Goal: Transaction & Acquisition: Purchase product/service

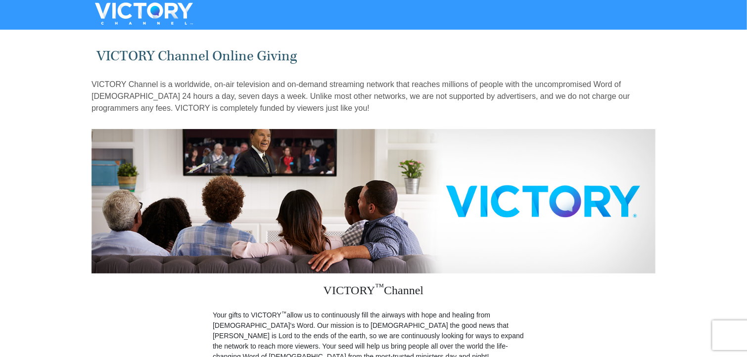
drag, startPoint x: 746, startPoint y: 56, endPoint x: 756, endPoint y: 95, distance: 40.2
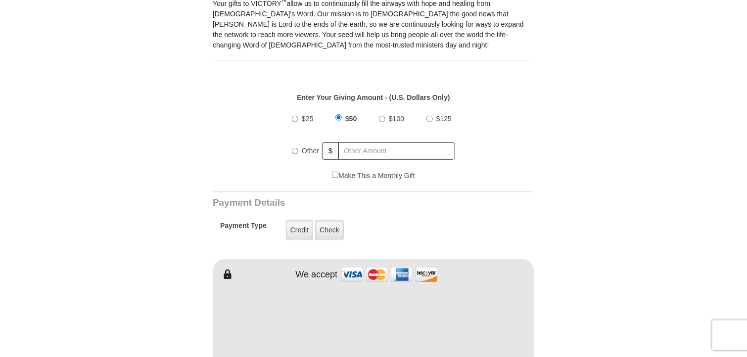
scroll to position [317, 0]
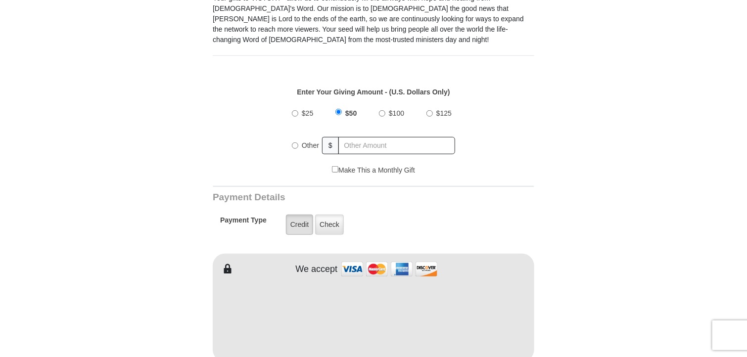
click at [300, 215] on label "Credit" at bounding box center [299, 225] width 27 height 20
click at [0, 0] on input "Credit" at bounding box center [0, 0] width 0 height 0
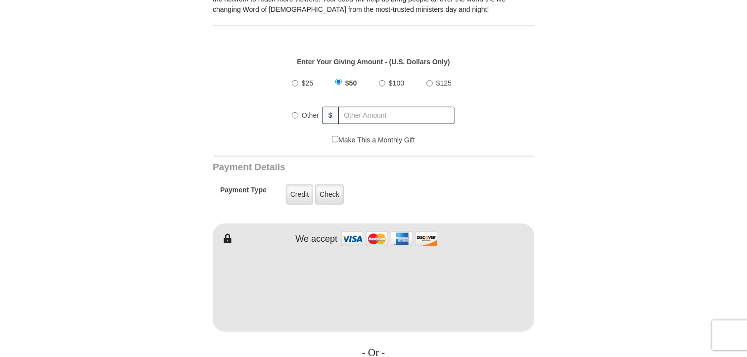
scroll to position [291, 0]
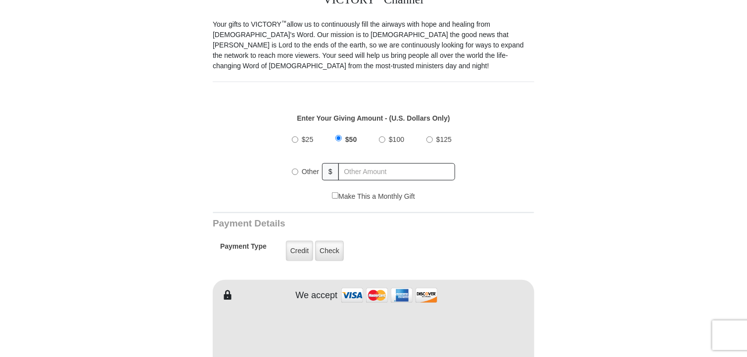
click at [336, 192] on input "Make This a Monthly Gift" at bounding box center [335, 195] width 6 height 6
checkbox input "true"
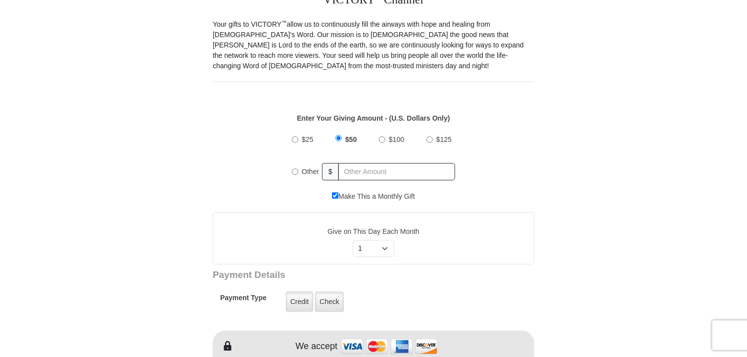
click at [381, 136] on input "$100" at bounding box center [382, 139] width 6 height 6
radio input "true"
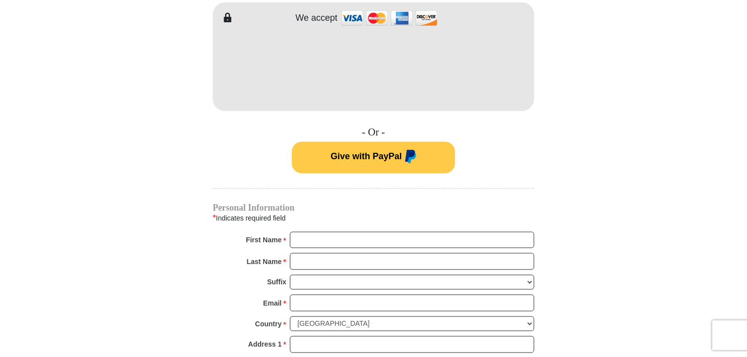
scroll to position [625, 0]
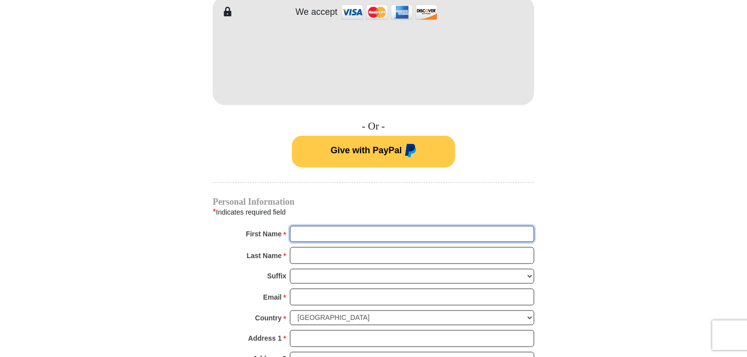
click at [390, 226] on input "First Name *" at bounding box center [412, 234] width 244 height 17
type input "[PERSON_NAME]"
click at [328, 247] on input "Last Name *" at bounding box center [412, 255] width 244 height 17
type input "[PERSON_NAME]"
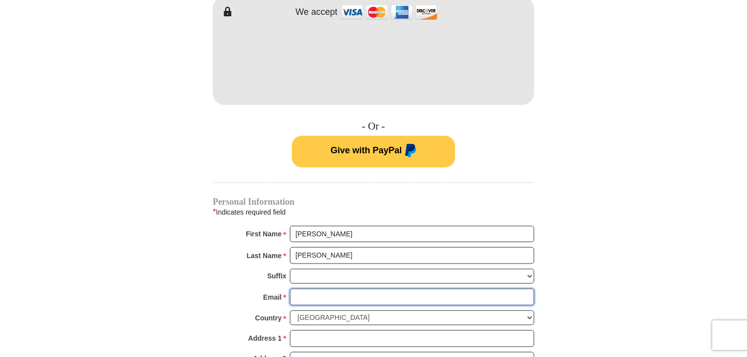
click at [333, 289] on input "Email *" at bounding box center [412, 297] width 244 height 17
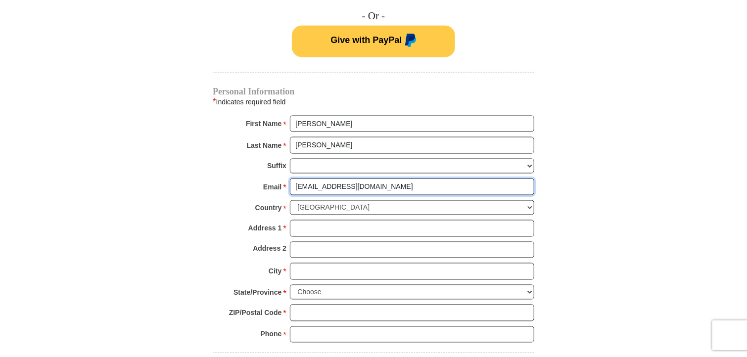
scroll to position [733, 0]
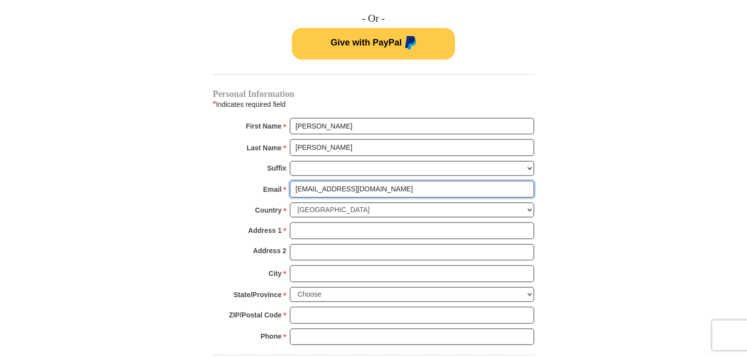
type input "[EMAIL_ADDRESS][DOMAIN_NAME]"
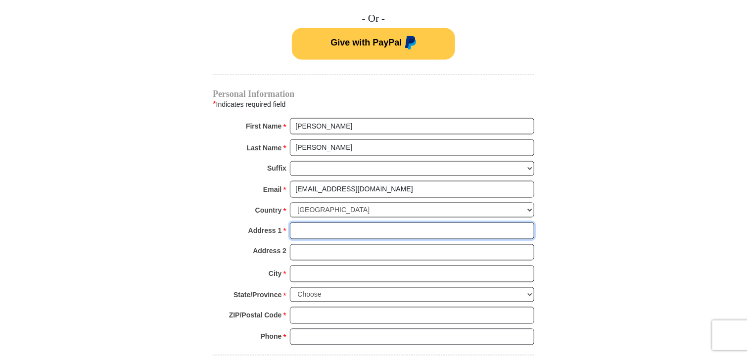
click at [386, 223] on input "Address 1 *" at bounding box center [412, 231] width 244 height 17
type input "[STREET_ADDRESS]"
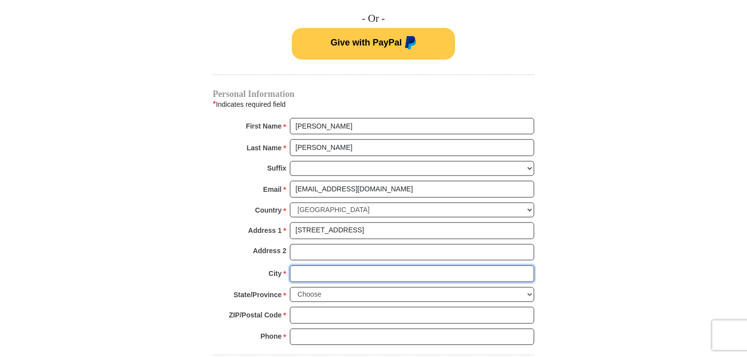
click at [328, 266] on input "City *" at bounding box center [412, 274] width 244 height 17
type input "[GEOGRAPHIC_DATA]"
click at [300, 287] on select "Choose [US_STATE] [US_STATE] [US_STATE] [US_STATE] [US_STATE] Armed Forces Amer…" at bounding box center [412, 294] width 244 height 15
select select "WA"
click at [290, 287] on select "Choose [US_STATE] [US_STATE] [US_STATE] [US_STATE] [US_STATE] Armed Forces Amer…" at bounding box center [412, 294] width 244 height 15
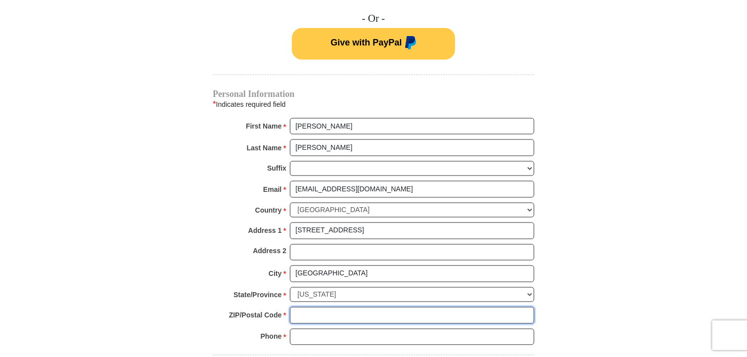
click at [316, 307] on input "ZIP/Postal Code *" at bounding box center [412, 315] width 244 height 17
type input "98683"
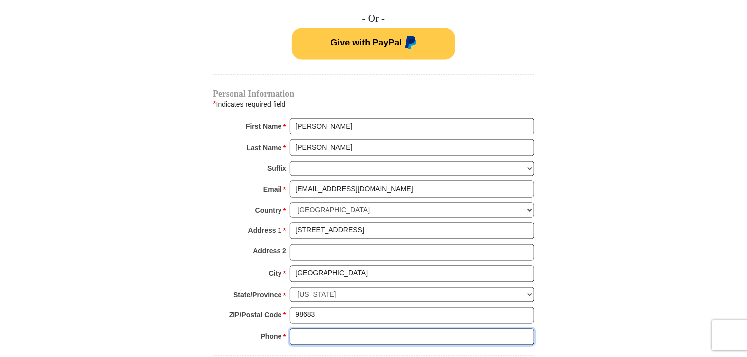
click at [316, 329] on input "Phone * *" at bounding box center [412, 337] width 244 height 17
type input "[PHONE_NUMBER]"
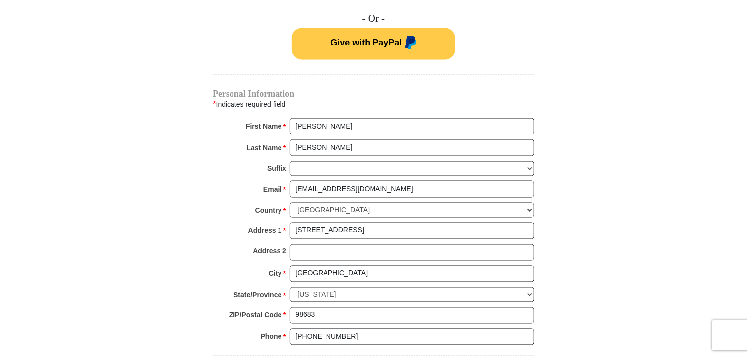
drag, startPoint x: 746, startPoint y: 202, endPoint x: 755, endPoint y: 229, distance: 28.5
click at [746, 229] on html "VICTORY Channel Online Giving VICTORY Channel is a worldwide, on-air television…" at bounding box center [373, 183] width 747 height 1833
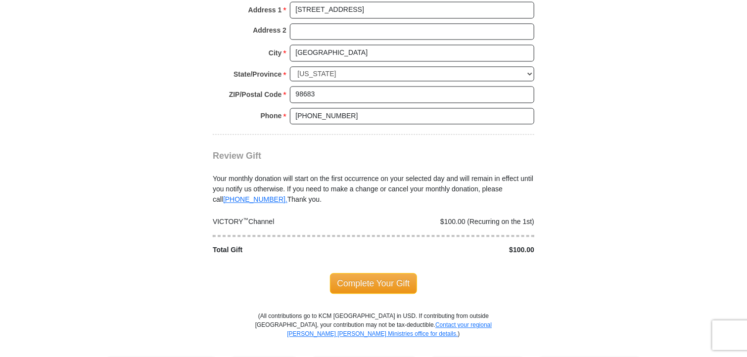
scroll to position [956, 0]
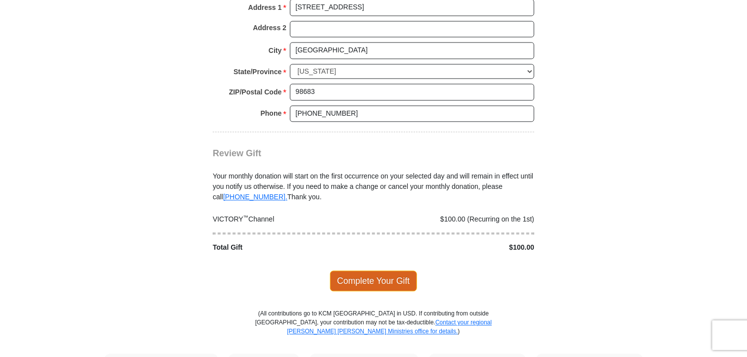
click at [382, 271] on span "Complete Your Gift" at bounding box center [374, 281] width 88 height 21
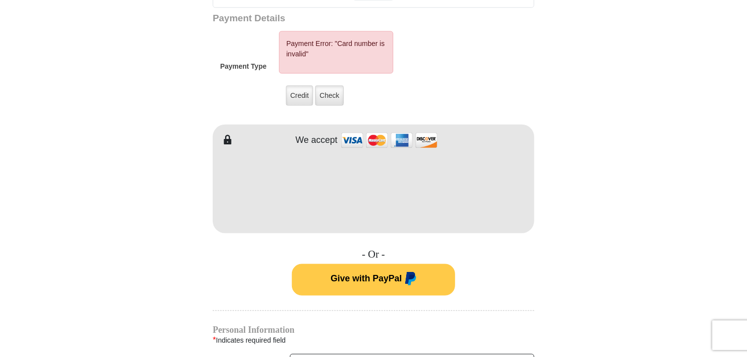
scroll to position [543, 0]
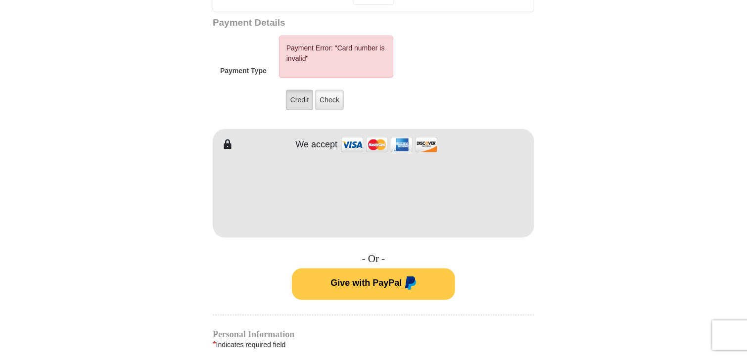
click at [301, 90] on label "Credit" at bounding box center [299, 100] width 27 height 20
click at [0, 0] on input "Credit" at bounding box center [0, 0] width 0 height 0
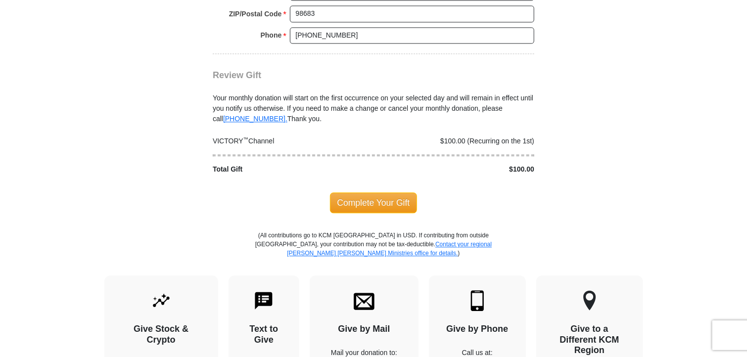
scroll to position [1081, 0]
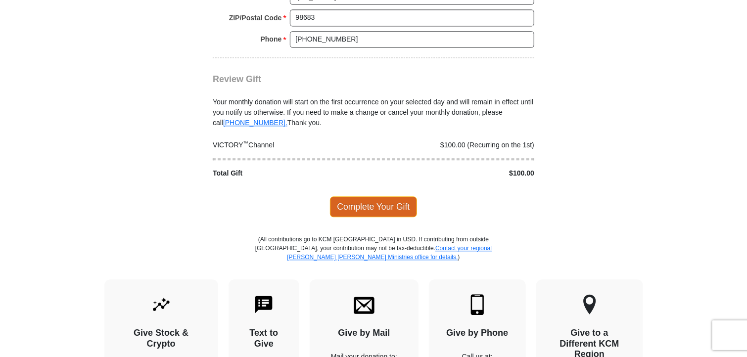
click at [367, 196] on span "Complete Your Gift" at bounding box center [374, 206] width 88 height 21
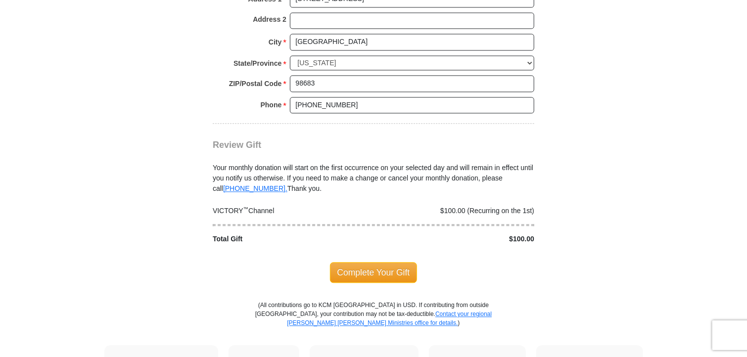
scroll to position [1091, 0]
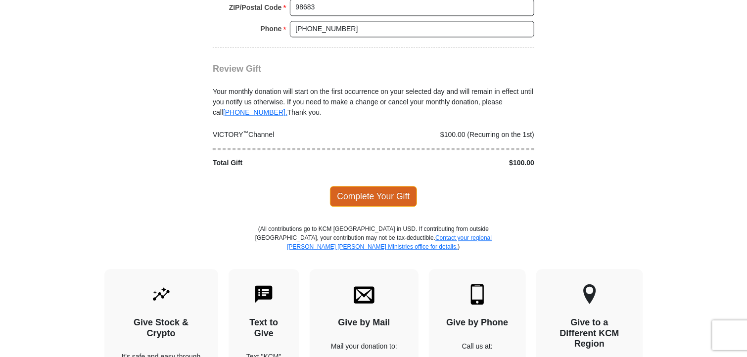
click at [391, 186] on span "Complete Your Gift" at bounding box center [374, 196] width 88 height 21
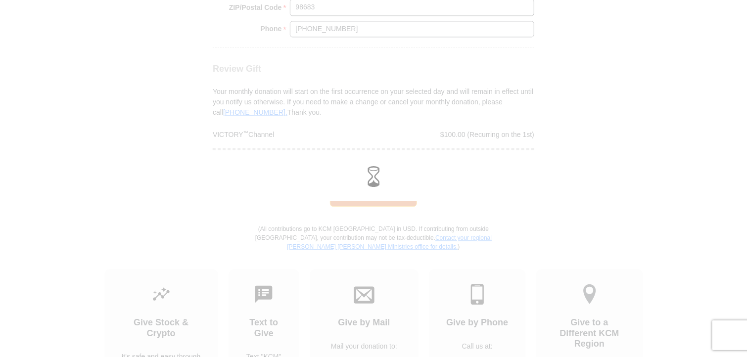
scroll to position [1041, 0]
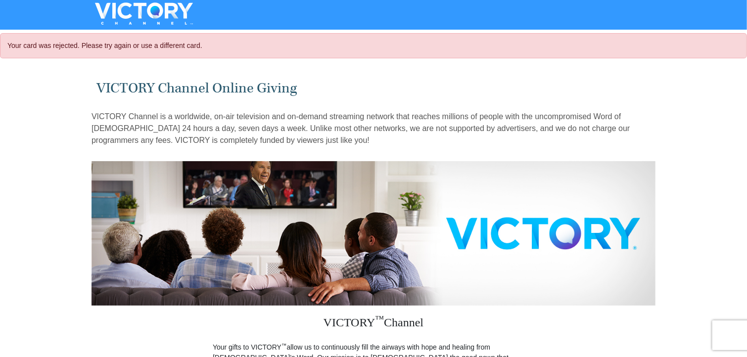
select select "WA"
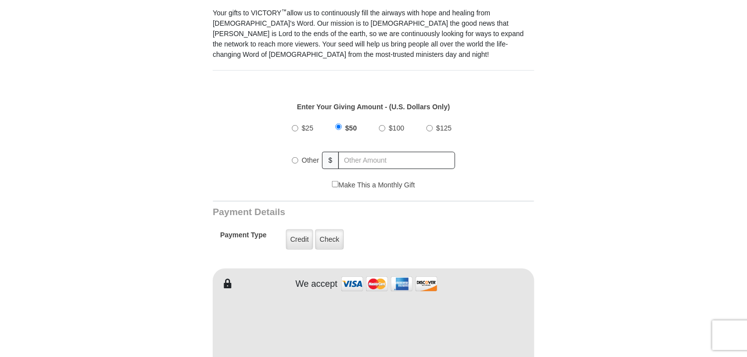
scroll to position [339, 0]
